Goal: Task Accomplishment & Management: Manage account settings

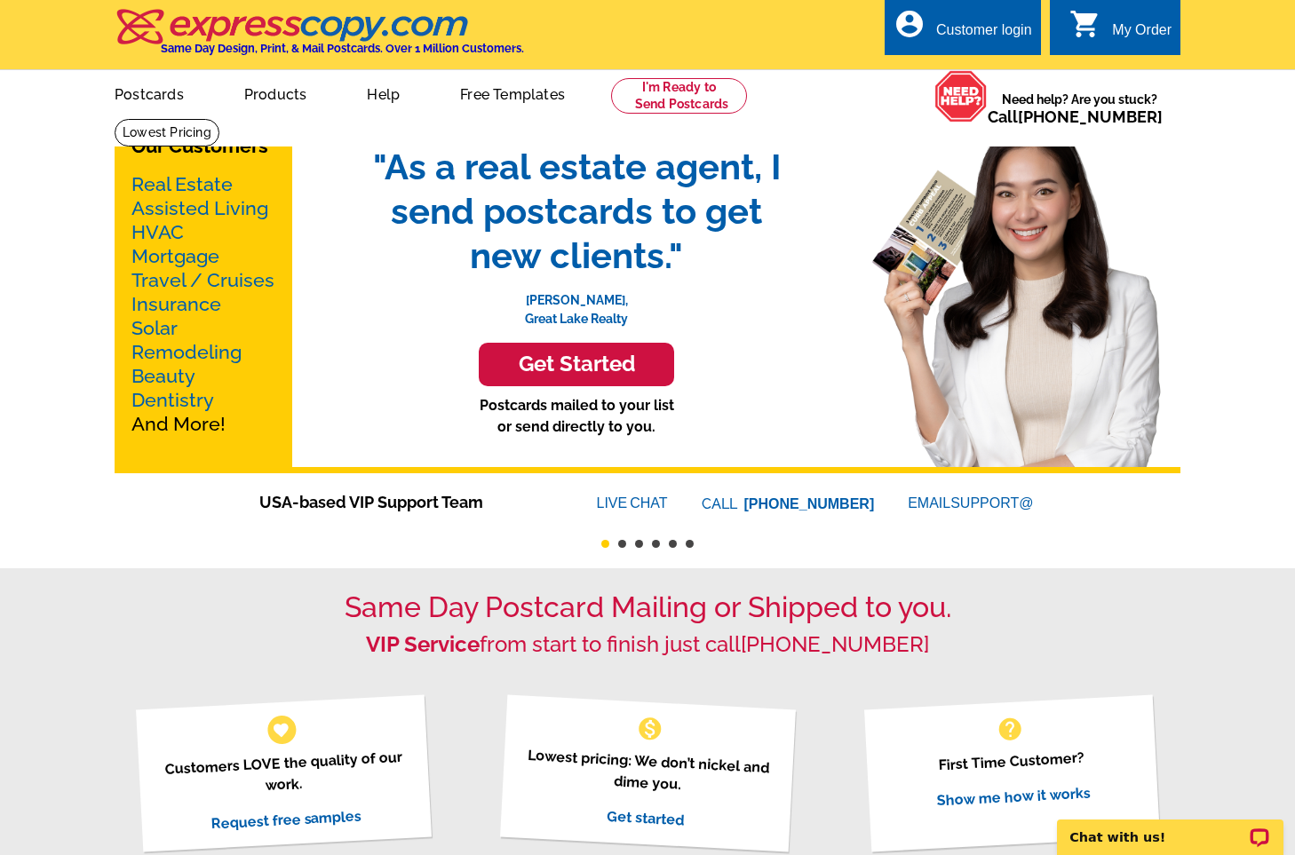
click at [955, 36] on div "Customer login" at bounding box center [984, 34] width 96 height 25
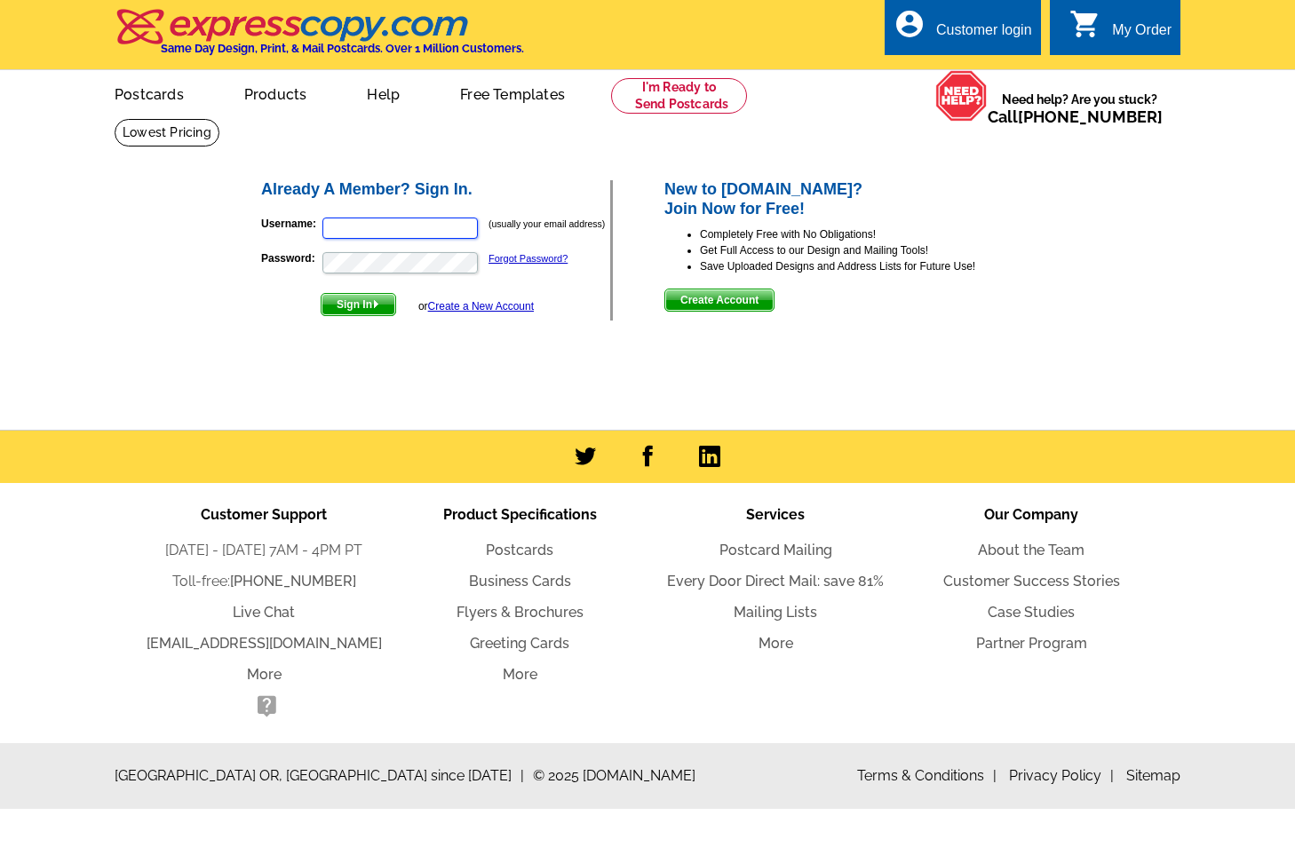
type input "[PERSON_NAME][EMAIL_ADDRESS][DOMAIN_NAME]"
click at [355, 303] on span "Sign In" at bounding box center [358, 304] width 74 height 21
